Goal: Use online tool/utility: Utilize a website feature to perform a specific function

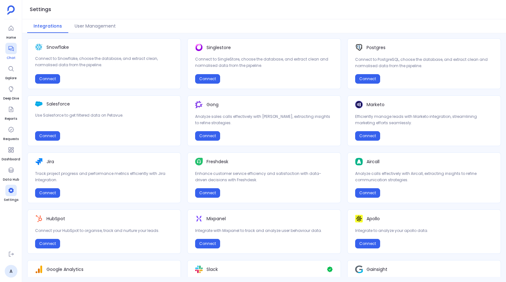
click at [12, 47] on icon at bounding box center [10, 48] width 5 height 5
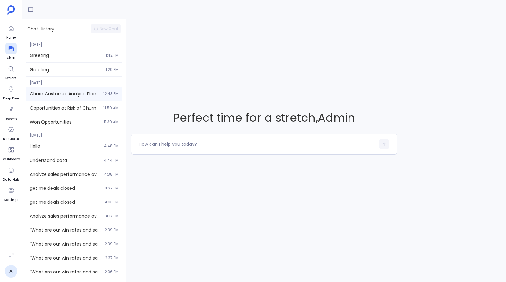
click at [61, 94] on span "Churn Customer Analysis Plan" at bounding box center [65, 93] width 70 height 6
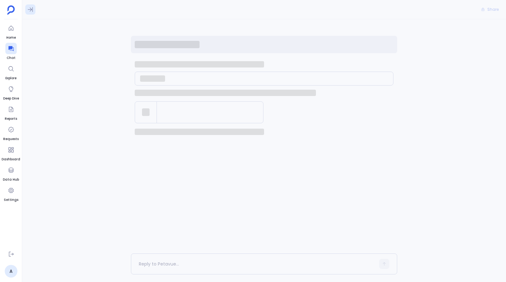
click at [31, 9] on icon at bounding box center [30, 9] width 5 height 5
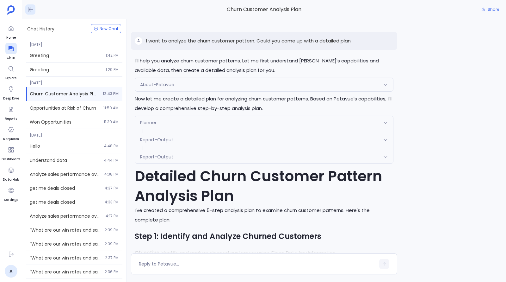
scroll to position [966, 0]
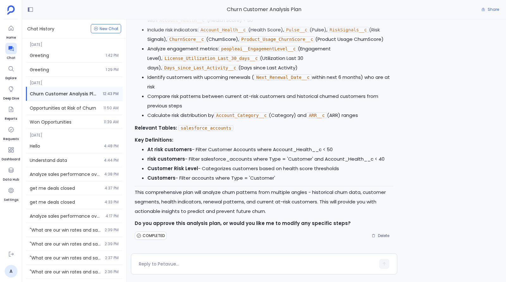
click at [168, 68] on li "Analyze engagement metrics: peopleai__EngagementLevel__c (Engagement Level), Li…" at bounding box center [270, 58] width 246 height 28
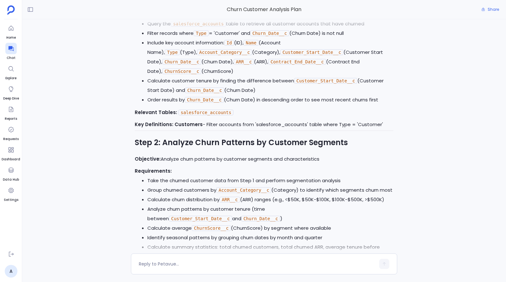
scroll to position [0, 0]
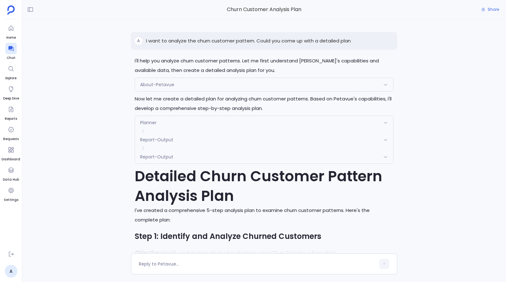
click at [178, 84] on div "About-Petavue" at bounding box center [264, 84] width 258 height 13
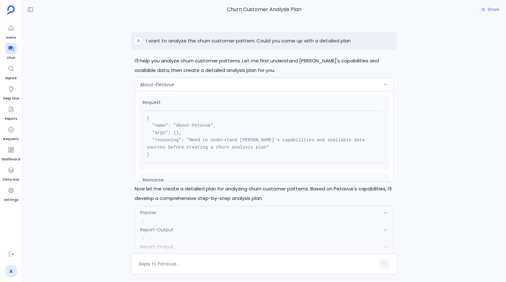
click at [162, 86] on span "About-Petavue" at bounding box center [157, 84] width 34 height 6
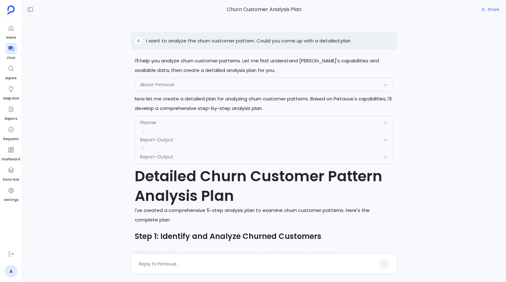
click at [171, 122] on div "Planner" at bounding box center [264, 122] width 258 height 13
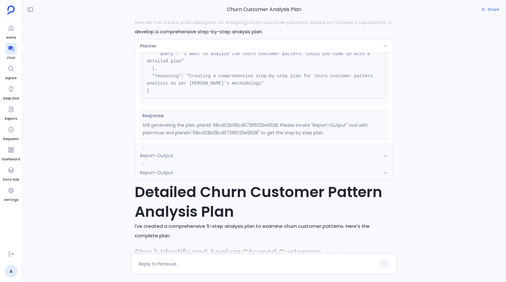
scroll to position [48, 0]
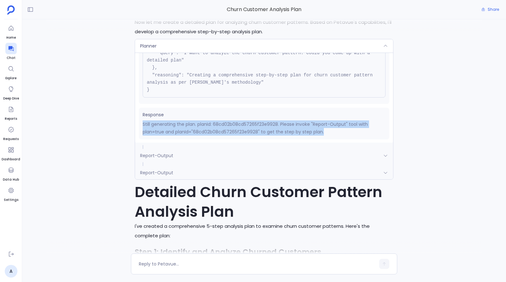
drag, startPoint x: 143, startPoint y: 122, endPoint x: 323, endPoint y: 135, distance: 180.2
click at [323, 135] on div "Response Still generating the plan. planId: 68cd02b08cd57265f23e9928. Please in…" at bounding box center [264, 124] width 251 height 32
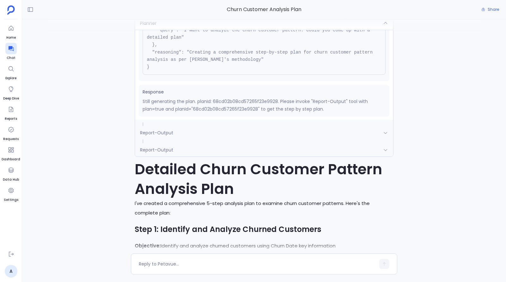
scroll to position [0, 0]
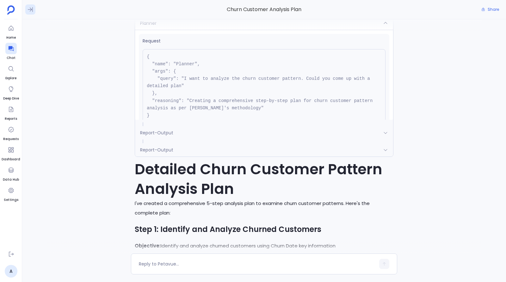
click at [31, 9] on icon at bounding box center [30, 9] width 6 height 6
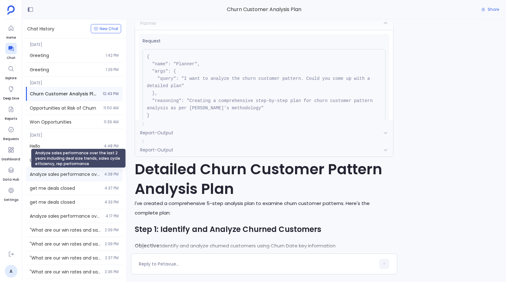
click at [64, 172] on span "Analyze sales performance over the last 2 years including deal size trends, sal…" at bounding box center [65, 174] width 71 height 6
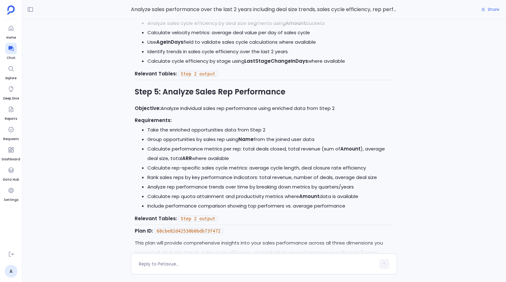
scroll to position [690, 0]
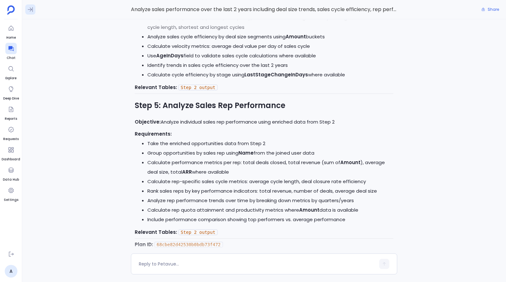
click at [28, 13] on button at bounding box center [30, 9] width 10 height 10
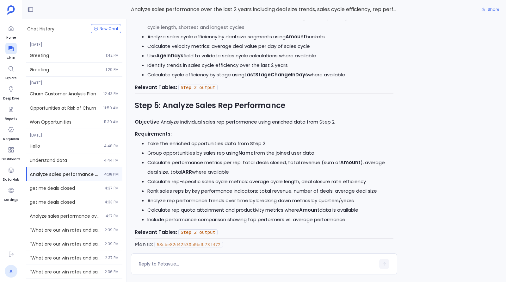
click at [9, 269] on link "A" at bounding box center [11, 270] width 13 height 13
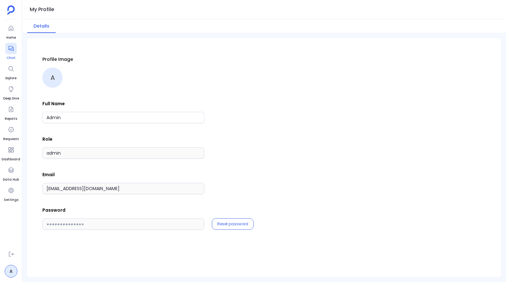
click at [10, 53] on div at bounding box center [10, 48] width 11 height 11
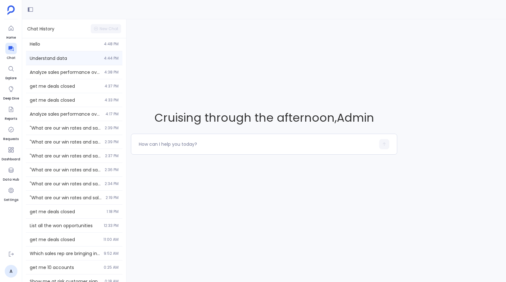
scroll to position [121, 0]
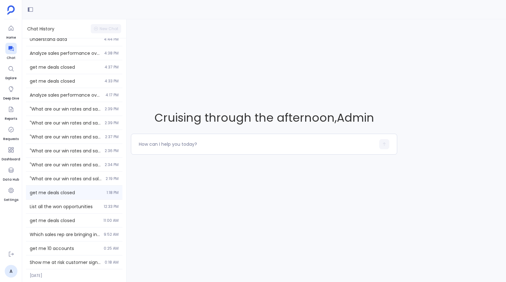
click at [60, 192] on span "get me deals closed" at bounding box center [66, 192] width 73 height 6
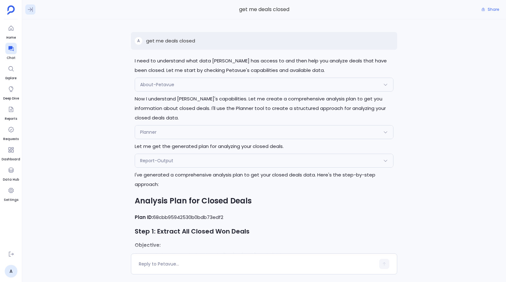
click at [30, 9] on icon at bounding box center [30, 9] width 6 height 6
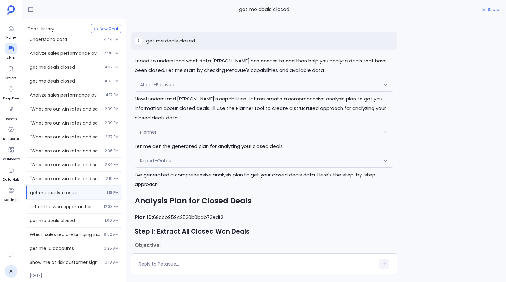
scroll to position [133, 0]
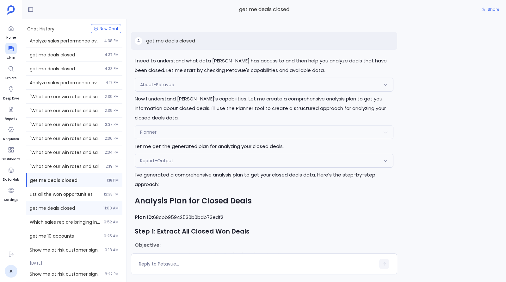
click at [54, 209] on span "get me deals closed" at bounding box center [65, 208] width 70 height 6
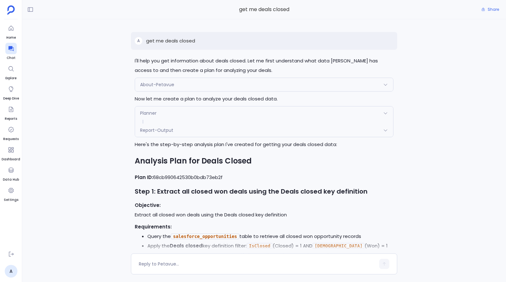
scroll to position [168, 0]
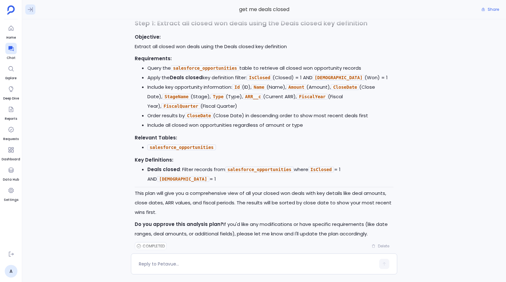
click at [33, 12] on icon at bounding box center [30, 9] width 6 height 6
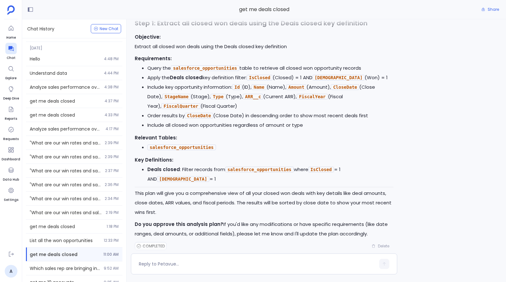
scroll to position [85, 0]
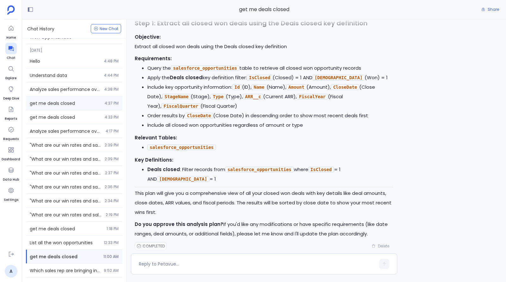
click at [57, 102] on span "get me deals closed" at bounding box center [65, 103] width 71 height 6
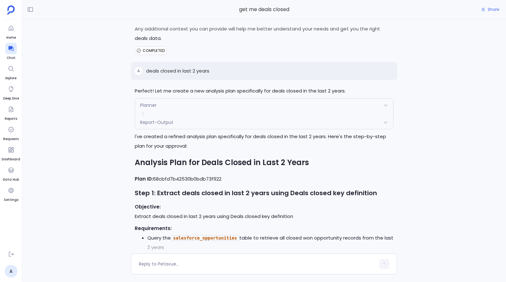
scroll to position [565, 0]
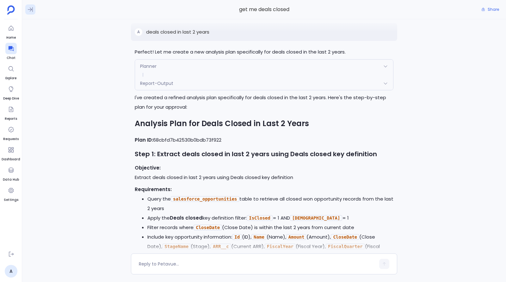
click at [34, 13] on button at bounding box center [30, 9] width 10 height 10
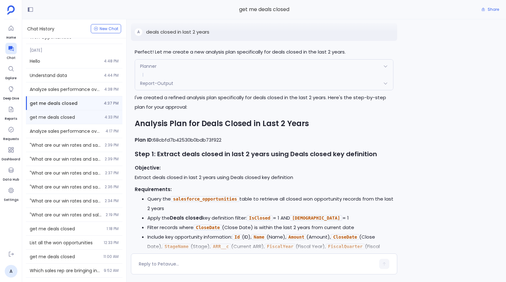
click at [80, 119] on span "get me deals closed" at bounding box center [65, 117] width 71 height 6
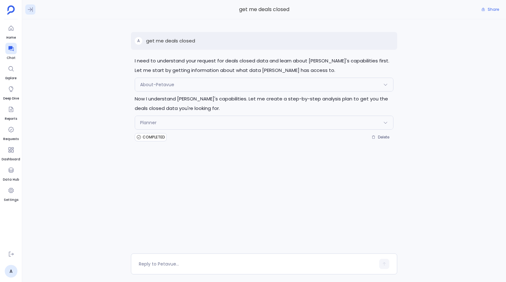
click at [30, 9] on icon at bounding box center [30, 9] width 6 height 6
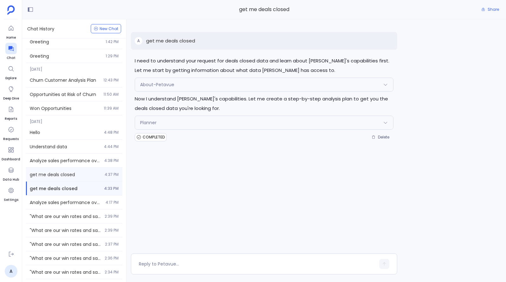
scroll to position [15, 0]
click at [69, 170] on span "get me deals closed" at bounding box center [65, 173] width 71 height 6
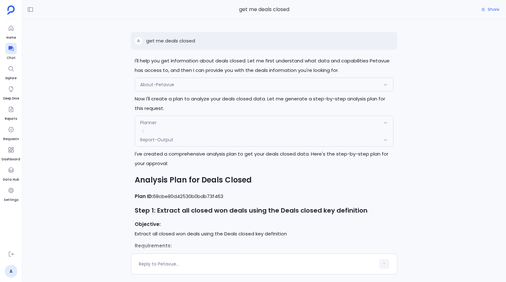
click at [210, 89] on div "About-Petavue" at bounding box center [264, 84] width 258 height 13
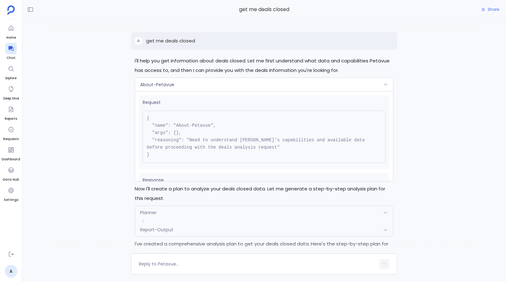
click at [210, 89] on div "About-Petavue" at bounding box center [264, 84] width 258 height 13
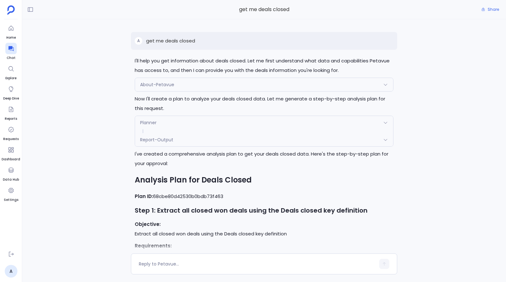
click at [210, 89] on div "About-Petavue" at bounding box center [264, 84] width 258 height 13
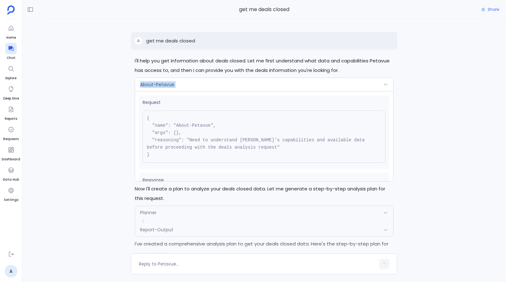
click at [210, 89] on div "About-Petavue" at bounding box center [264, 84] width 258 height 13
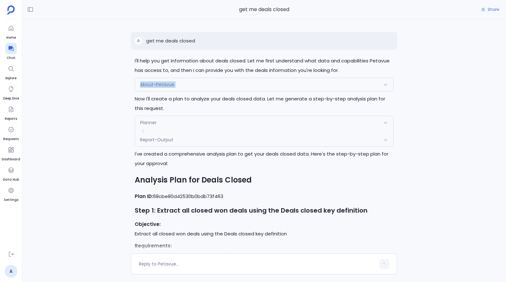
click at [210, 89] on div "About-Petavue" at bounding box center [264, 84] width 258 height 13
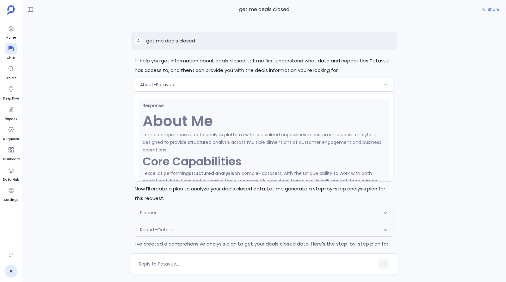
scroll to position [245, 0]
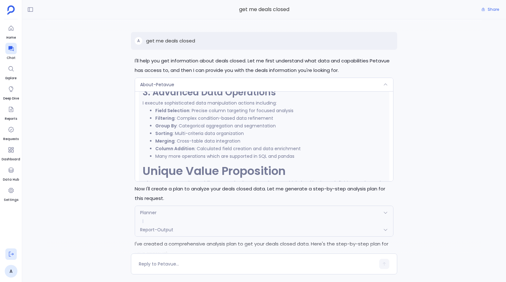
click at [13, 255] on icon at bounding box center [11, 254] width 6 height 6
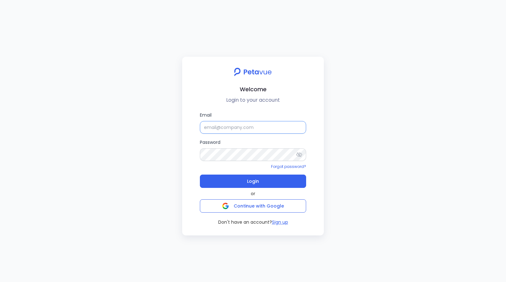
type input "[EMAIL_ADDRESS][DOMAIN_NAME]"
